Goal: Find specific page/section: Find specific page/section

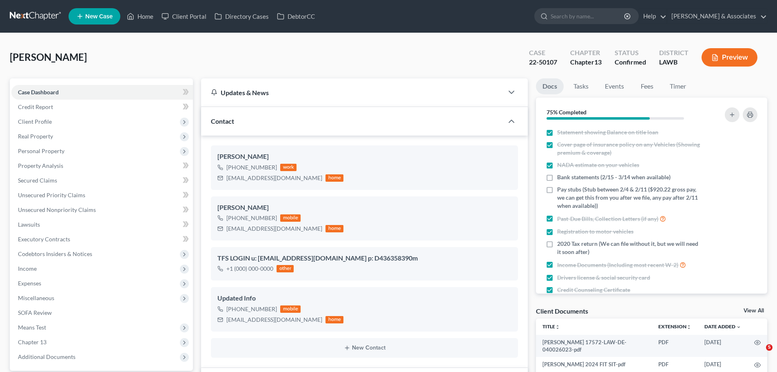
select select "3"
click at [153, 16] on link "Home" at bounding box center [140, 16] width 35 height 15
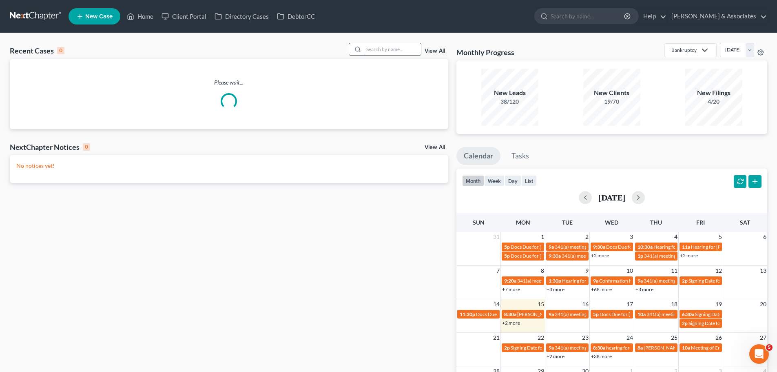
click at [377, 53] on input "search" at bounding box center [392, 49] width 57 height 12
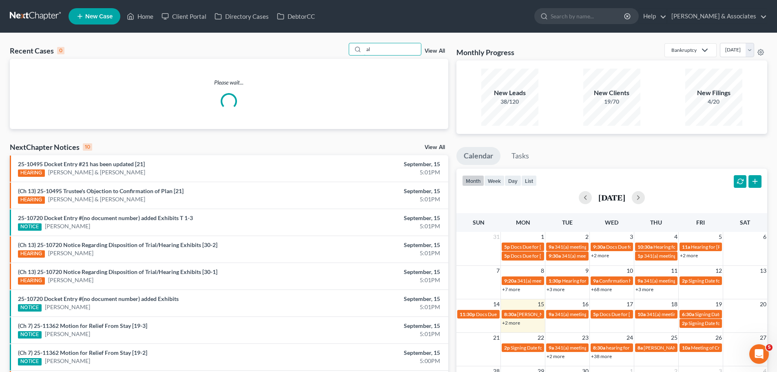
type input "a"
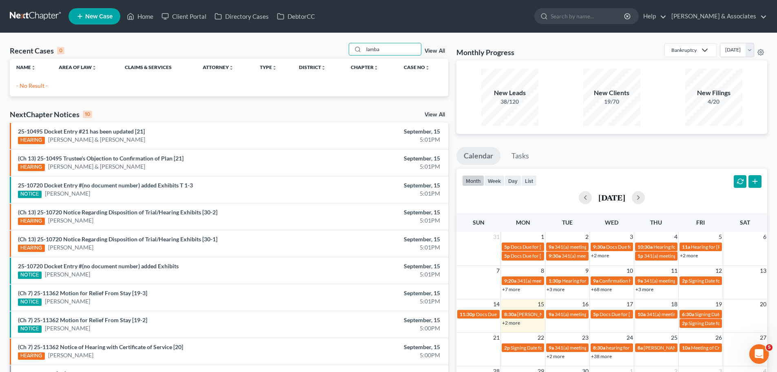
type input "lamba"
click at [386, 47] on input "lamba" at bounding box center [392, 49] width 57 height 12
drag, startPoint x: 397, startPoint y: 48, endPoint x: 346, endPoint y: 49, distance: 51.8
click at [346, 49] on div "Recent Cases 0 lamba View All" at bounding box center [229, 51] width 439 height 16
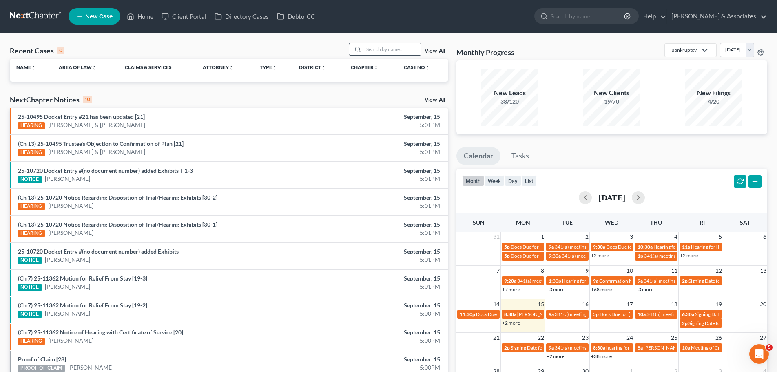
paste input "[PERSON_NAME]"
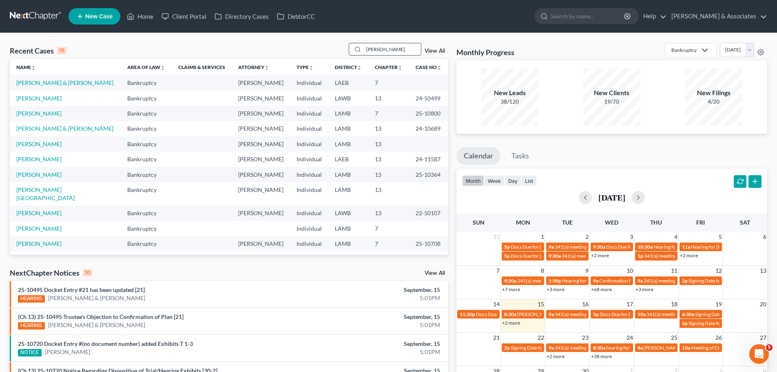
click at [402, 54] on input "[PERSON_NAME]" at bounding box center [392, 49] width 57 height 12
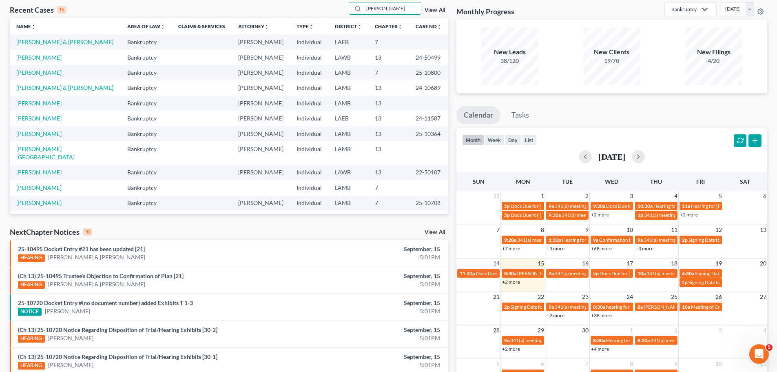
scroll to position [40, 0]
drag, startPoint x: 401, startPoint y: 4, endPoint x: 346, endPoint y: 10, distance: 55.0
click at [346, 10] on div "Recent Cases 15 [PERSON_NAME] View All" at bounding box center [229, 10] width 439 height 16
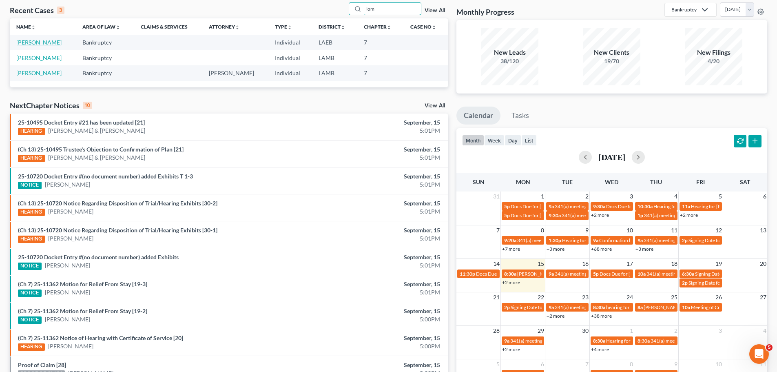
type input "lom"
click at [42, 41] on link "[PERSON_NAME]" at bounding box center [38, 42] width 45 height 7
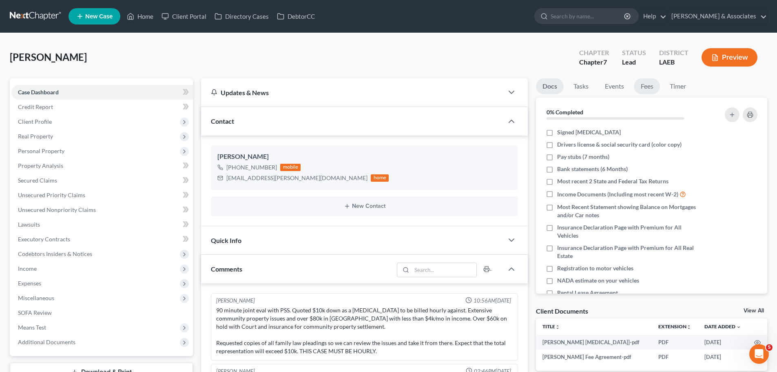
click at [651, 82] on link "Fees" at bounding box center [647, 86] width 26 height 16
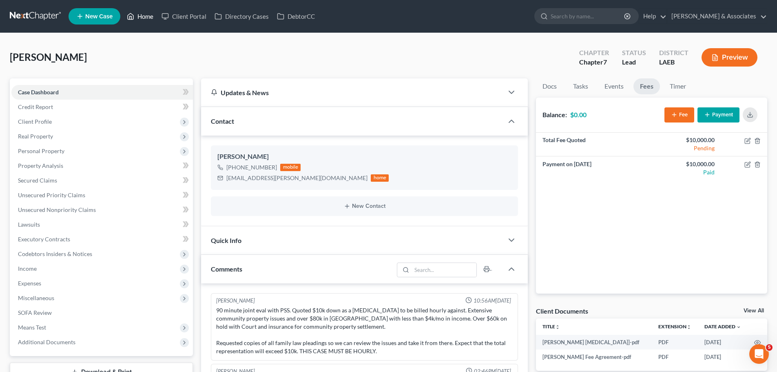
click at [142, 17] on link "Home" at bounding box center [140, 16] width 35 height 15
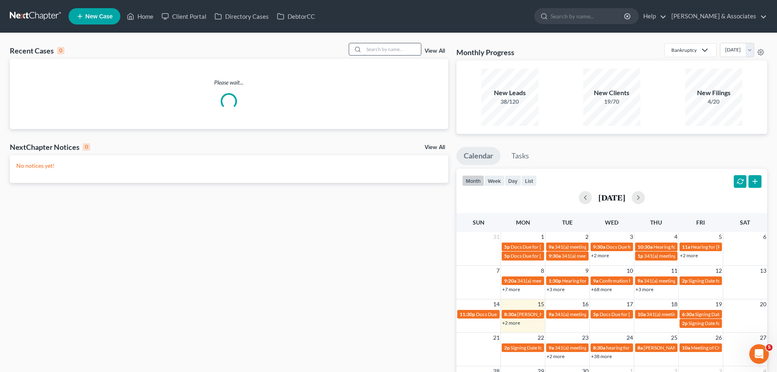
click at [380, 48] on input "search" at bounding box center [392, 49] width 57 height 12
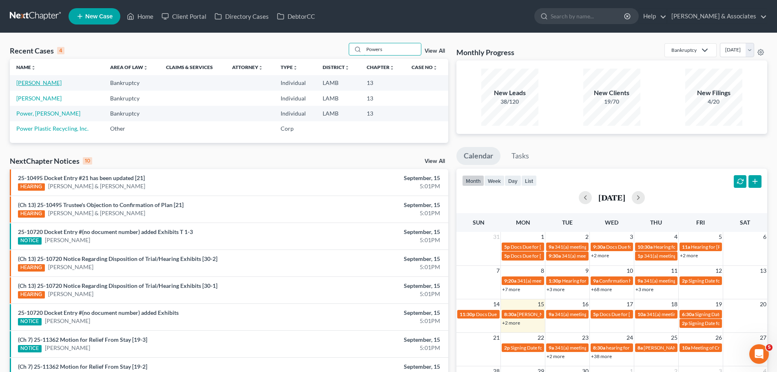
type input "Powers"
click at [40, 84] on link "[PERSON_NAME]" at bounding box center [38, 82] width 45 height 7
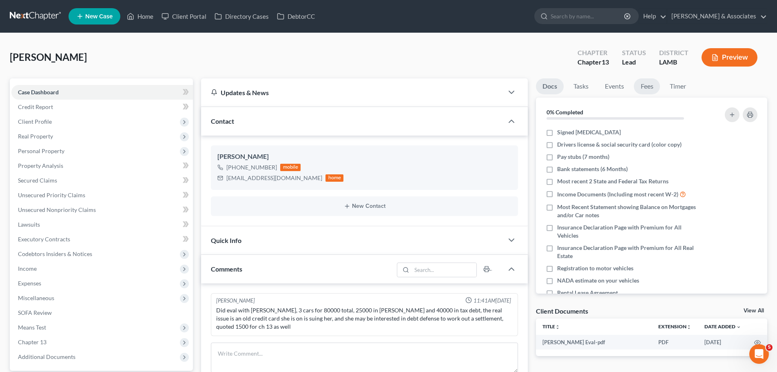
click at [650, 86] on link "Fees" at bounding box center [647, 86] width 26 height 16
